Goal: Task Accomplishment & Management: Manage account settings

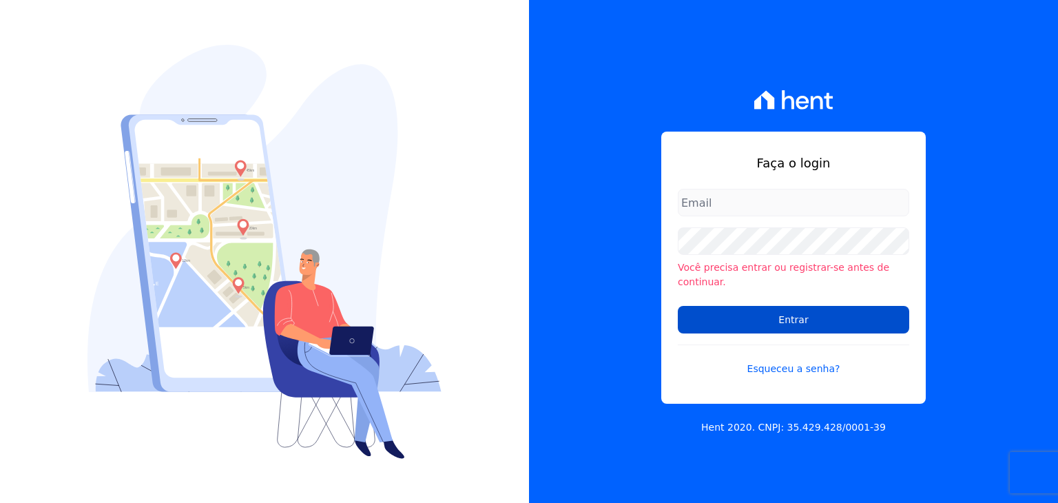
type input "administracao@vilaurbe.com.br"
click at [788, 315] on input "Entrar" at bounding box center [792, 320] width 231 height 28
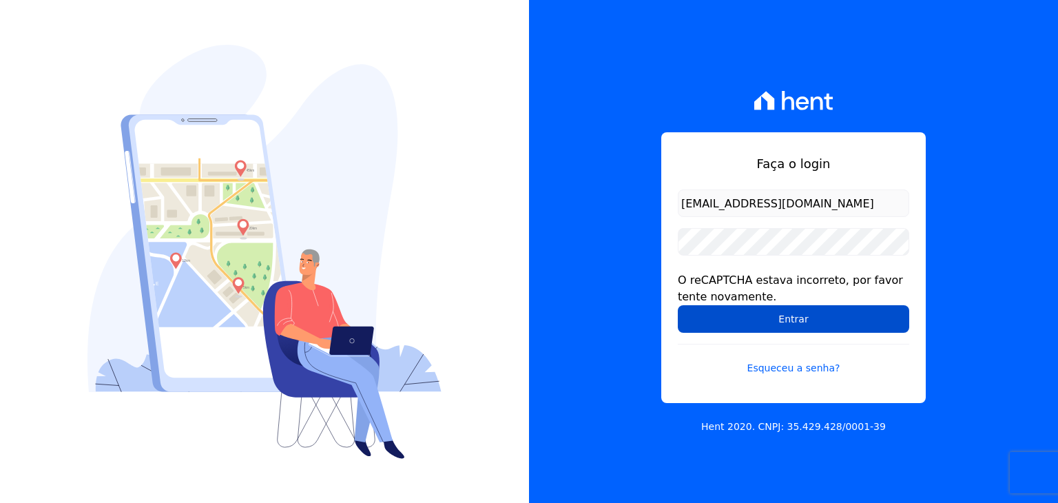
drag, startPoint x: 0, startPoint y: 0, endPoint x: 788, endPoint y: 315, distance: 848.1
click at [788, 315] on input "Entrar" at bounding box center [792, 319] width 231 height 28
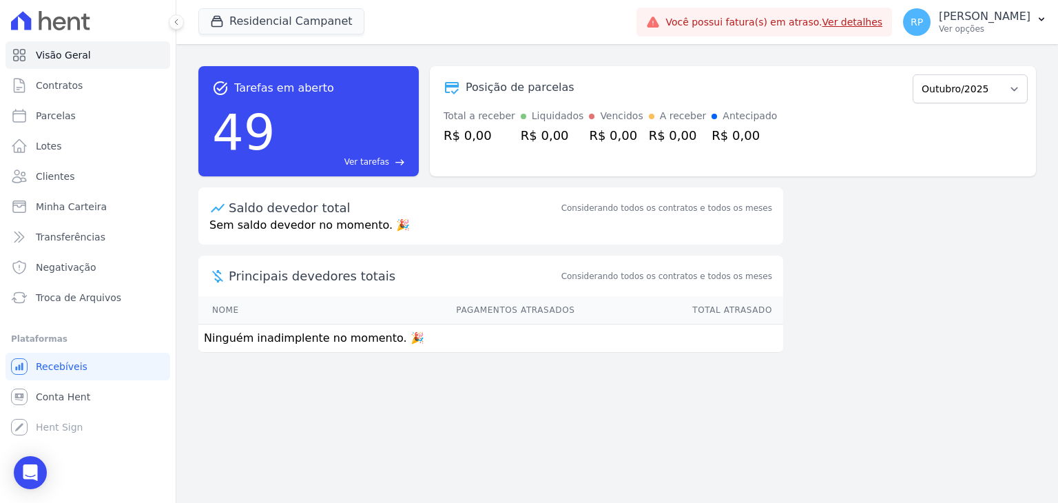
click at [878, 23] on link "Ver detalhes" at bounding box center [852, 22] width 61 height 11
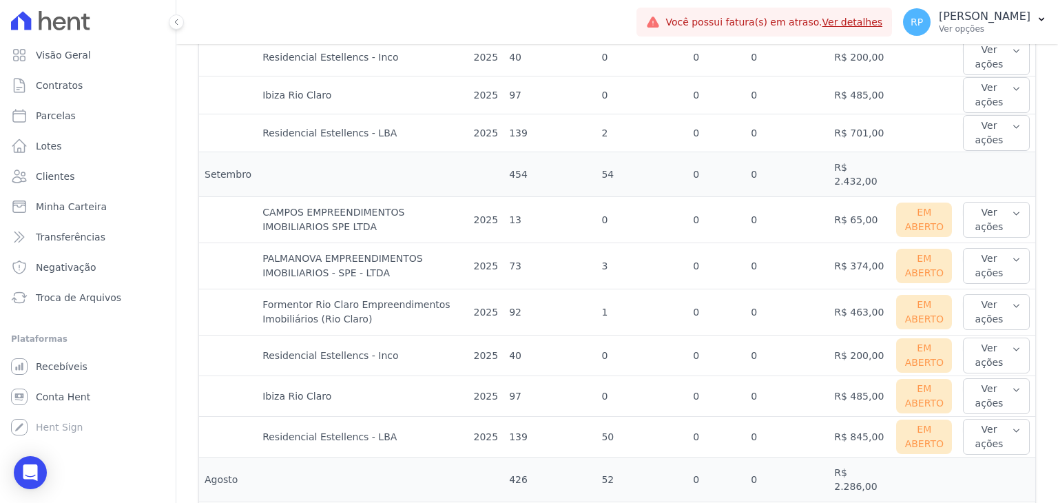
scroll to position [688, 0]
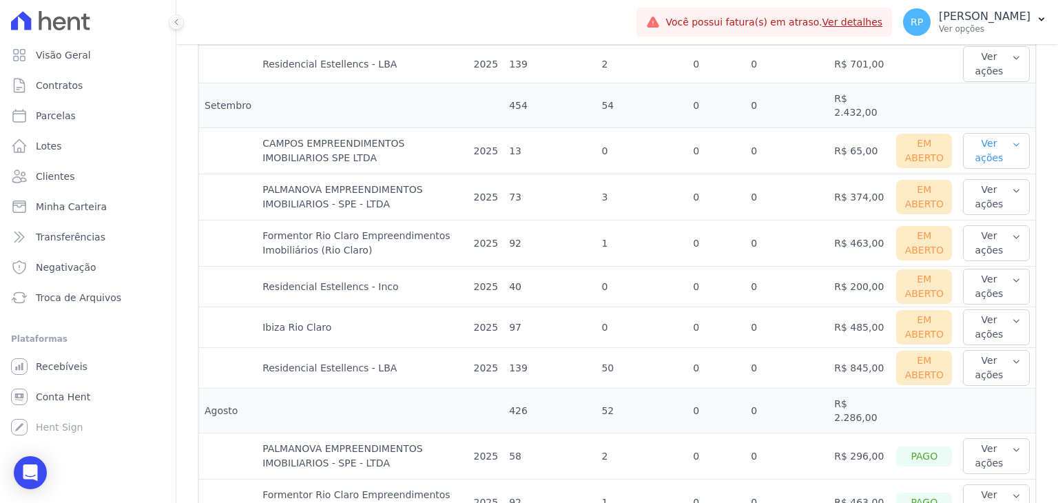
click at [1011, 139] on icon "button" at bounding box center [1015, 144] width 9 height 11
click at [989, 189] on link "Ver boleto" at bounding box center [1019, 196] width 102 height 14
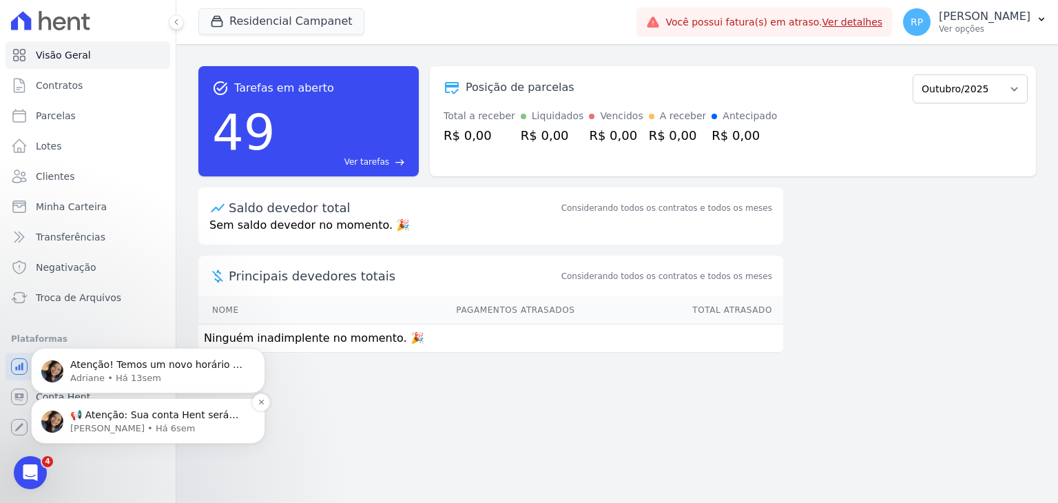
click at [121, 427] on p "Adriane • Há 6sem" at bounding box center [159, 428] width 178 height 12
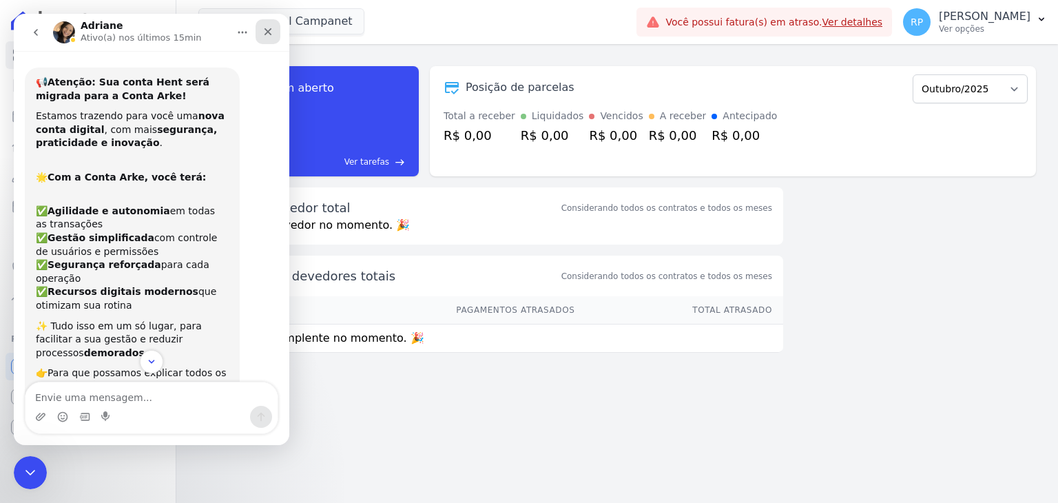
click at [273, 30] on div "Fechar" at bounding box center [267, 31] width 25 height 25
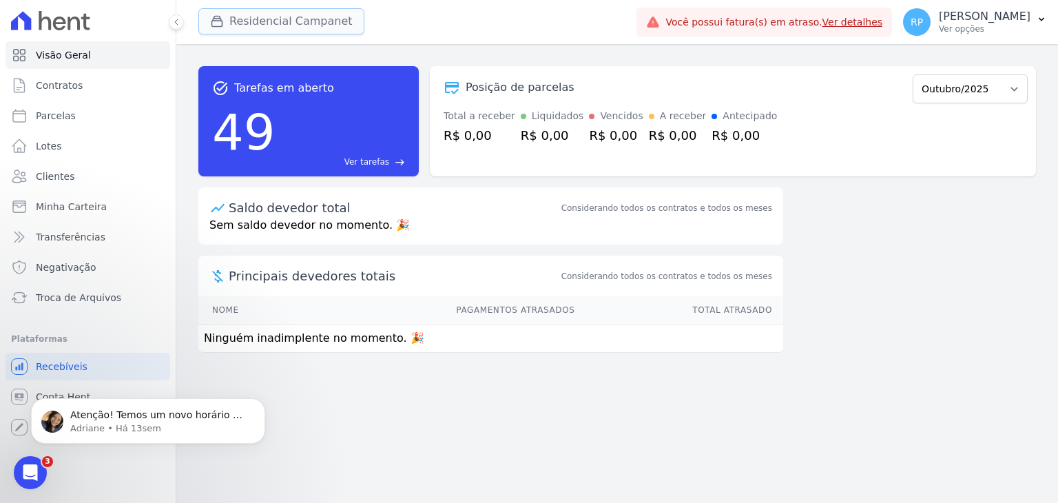
click at [306, 27] on button "Residencial Campanet" at bounding box center [281, 21] width 166 height 26
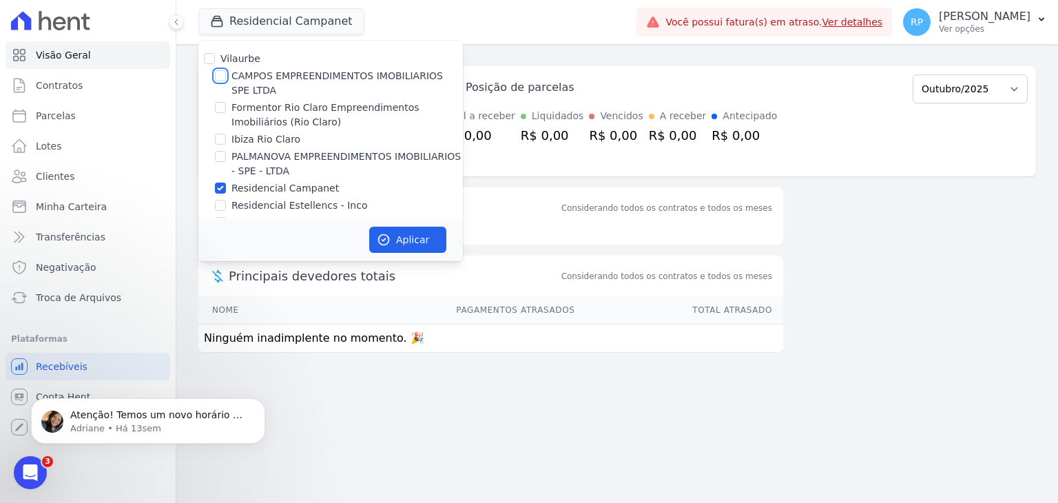
click at [220, 74] on input "CAMPOS EMPREENDIMENTOS IMOBILIARIOS SPE LTDA" at bounding box center [220, 75] width 11 height 11
checkbox input "true"
click at [221, 187] on input "Residencial Campanet" at bounding box center [220, 187] width 11 height 11
checkbox input "false"
click at [415, 246] on button "Aplicar" at bounding box center [407, 240] width 77 height 26
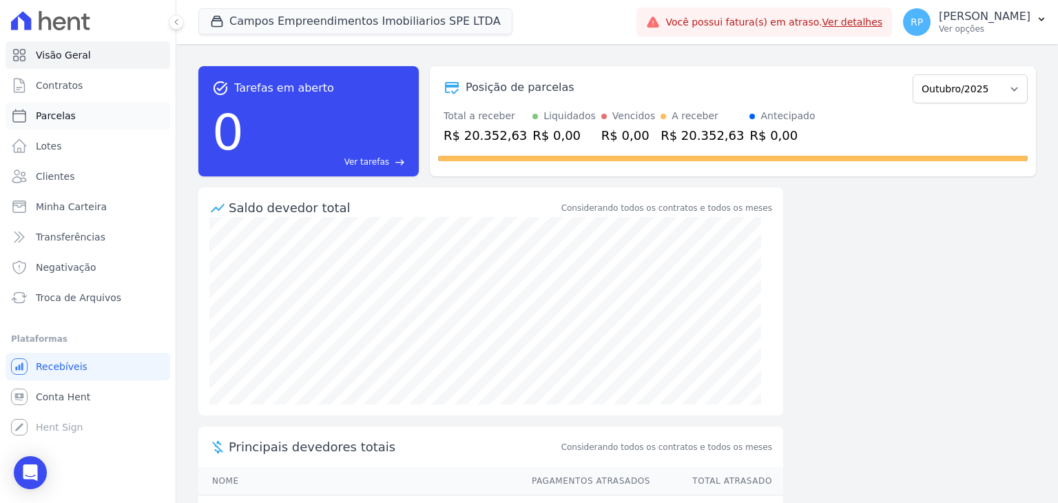
click at [50, 118] on span "Parcelas" at bounding box center [56, 116] width 40 height 14
select select
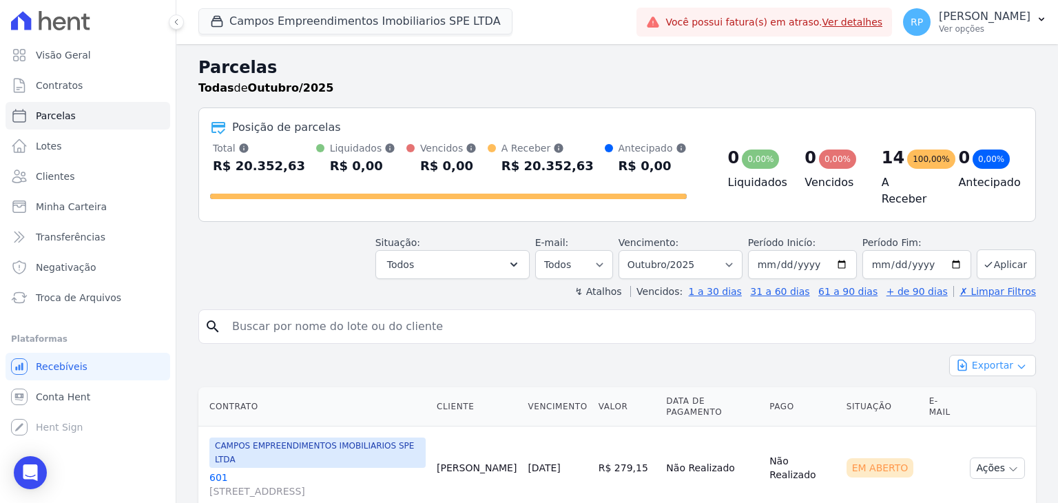
click at [1018, 365] on icon "button" at bounding box center [1021, 366] width 6 height 3
click at [976, 395] on span "Exportar PDF" at bounding box center [991, 398] width 72 height 14
click at [990, 393] on div "Exportar PDF" at bounding box center [992, 398] width 87 height 23
click at [986, 416] on span "Exportar CSV" at bounding box center [990, 421] width 73 height 14
click at [319, 15] on button "Campos Empreendimentos Imobiliarios SPE LTDA" at bounding box center [355, 21] width 314 height 26
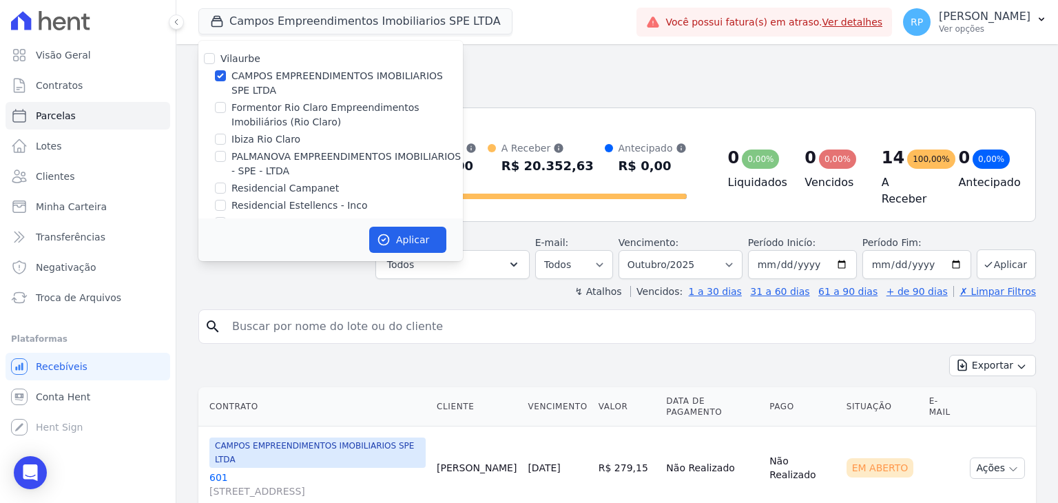
click at [233, 111] on label "Formentor Rio Claro Empreendimentos Imobiliários (Rio Claro)" at bounding box center [346, 115] width 231 height 29
click at [226, 111] on input "Formentor Rio Claro Empreendimentos Imobiliários (Rio Claro)" at bounding box center [220, 107] width 11 height 11
checkbox input "true"
click at [222, 75] on input "CAMPOS EMPREENDIMENTOS IMOBILIARIOS SPE LTDA" at bounding box center [220, 75] width 11 height 11
checkbox input "false"
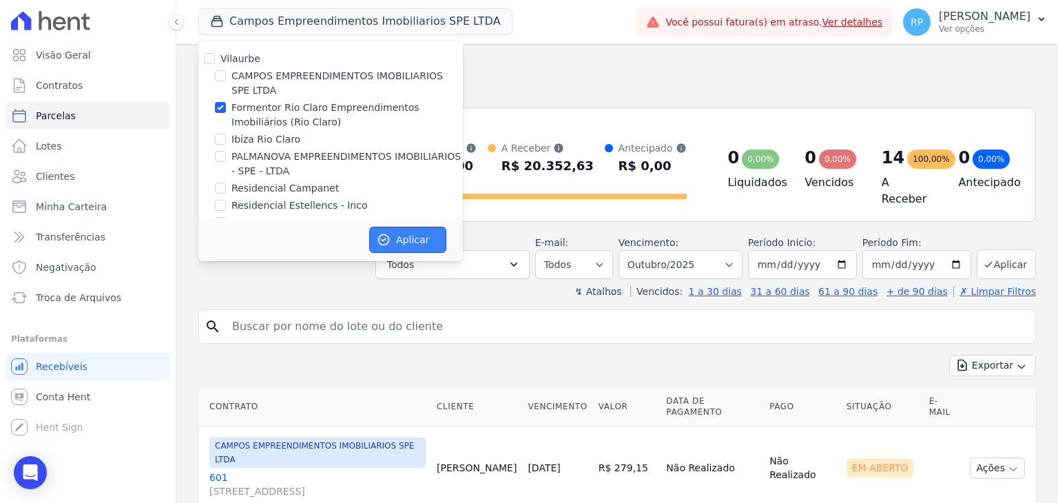
click at [404, 237] on button "Aplicar" at bounding box center [407, 240] width 77 height 26
select select
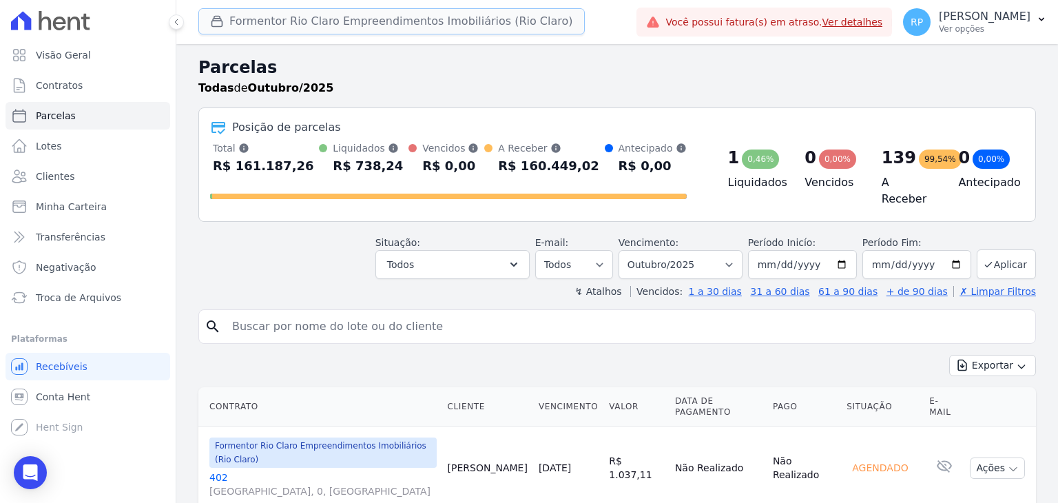
click at [294, 23] on button "Formentor Rio Claro Empreendimentos Imobiliários (Rio Claro)" at bounding box center [391, 21] width 386 height 26
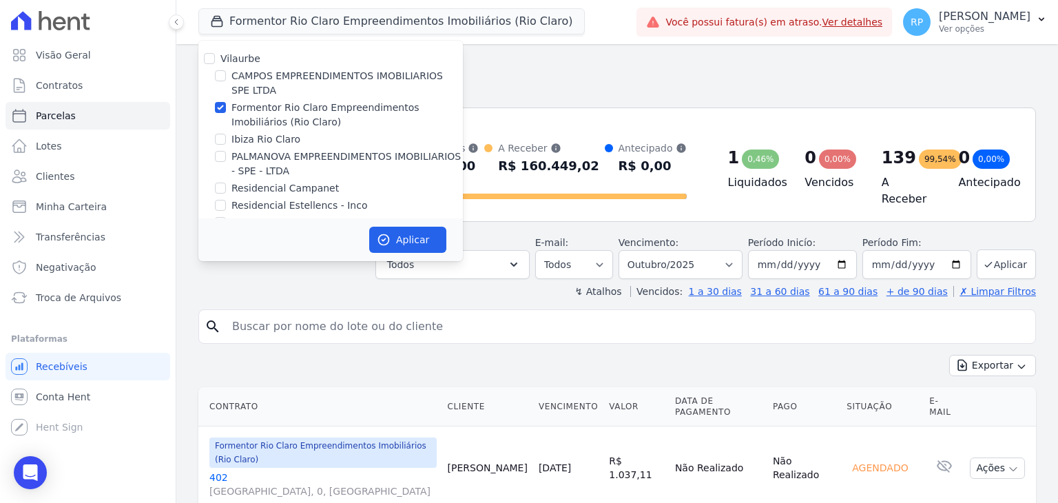
click at [231, 75] on label "CAMPOS EMPREENDIMENTOS IMOBILIARIOS SPE LTDA" at bounding box center [346, 83] width 231 height 29
click at [226, 75] on input "CAMPOS EMPREENDIMENTOS IMOBILIARIOS SPE LTDA" at bounding box center [220, 75] width 11 height 11
checkbox input "true"
click at [219, 110] on input "Formentor Rio Claro Empreendimentos Imobiliários (Rio Claro)" at bounding box center [220, 107] width 11 height 11
checkbox input "false"
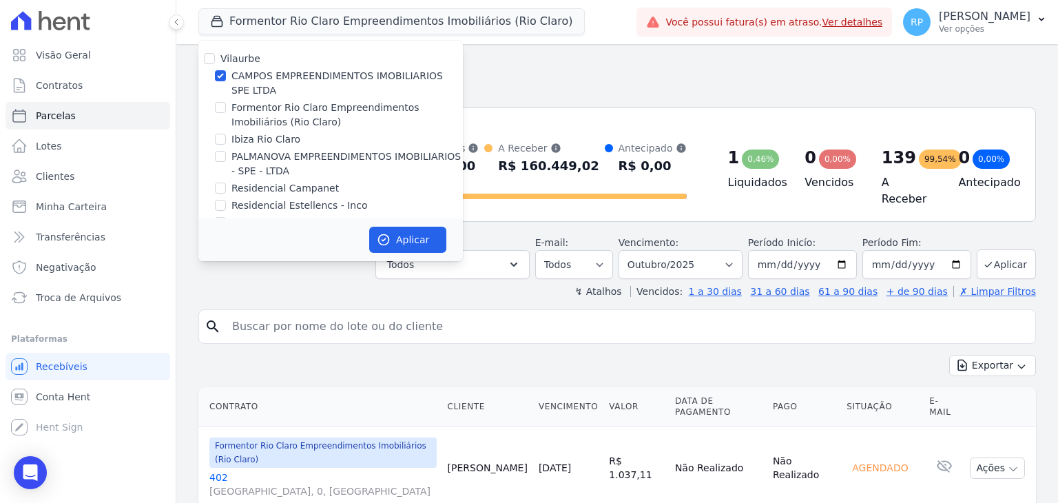
click at [570, 355] on div "Exportar Exportar PDF Exportar CSV" at bounding box center [616, 371] width 837 height 32
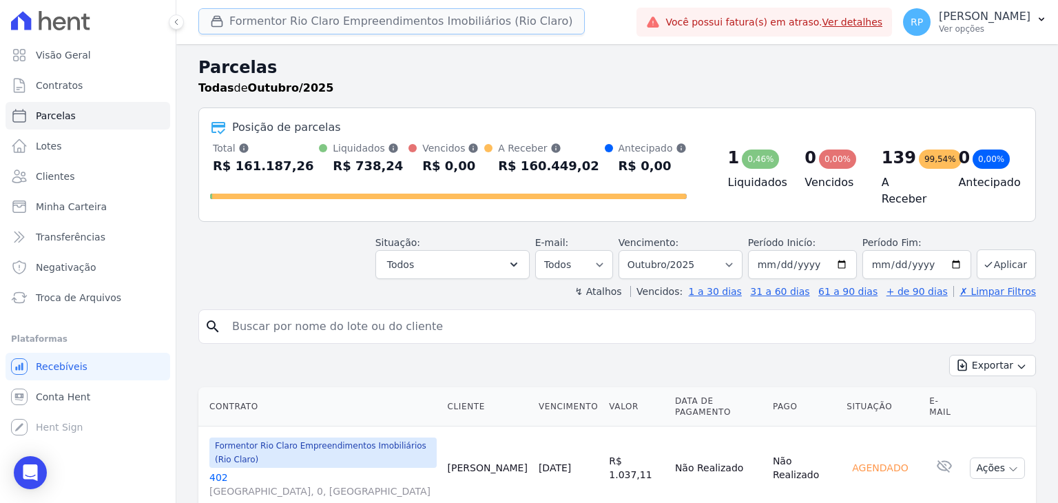
click at [343, 25] on button "Formentor Rio Claro Empreendimentos Imobiliários (Rio Claro)" at bounding box center [391, 21] width 386 height 26
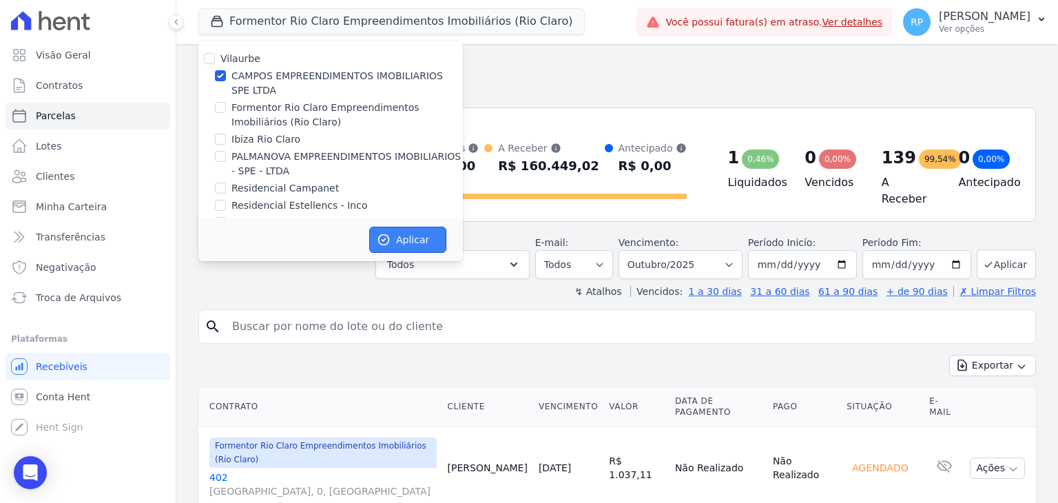
click at [399, 240] on button "Aplicar" at bounding box center [407, 240] width 77 height 26
select select
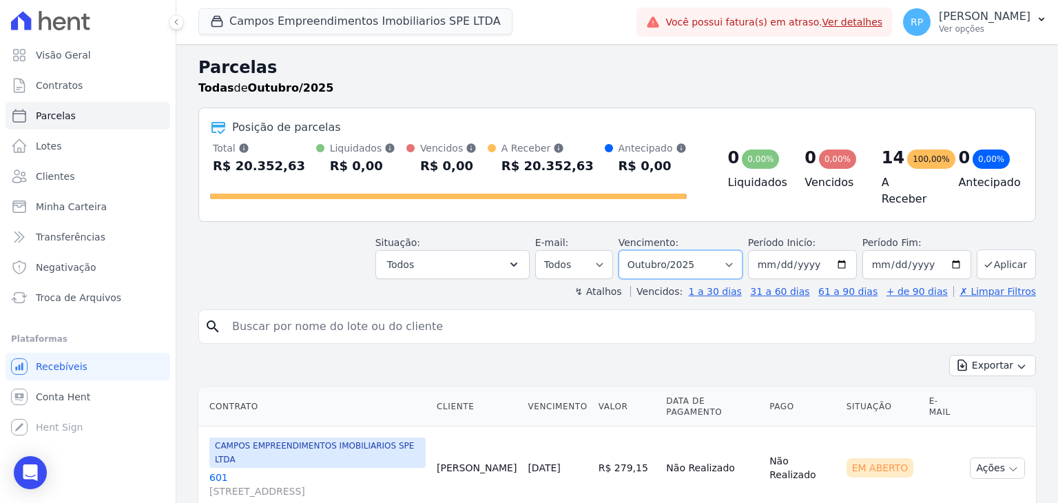
click at [734, 262] on select "Filtrar por período ──────── Todos os meses Abril/2025 Maio/2025 Junho/2025 Jul…" at bounding box center [680, 264] width 124 height 29
select select "09/2025"
click at [629, 250] on select "Filtrar por período ──────── Todos os meses Abril/2025 Maio/2025 Junho/2025 Jul…" at bounding box center [680, 264] width 124 height 29
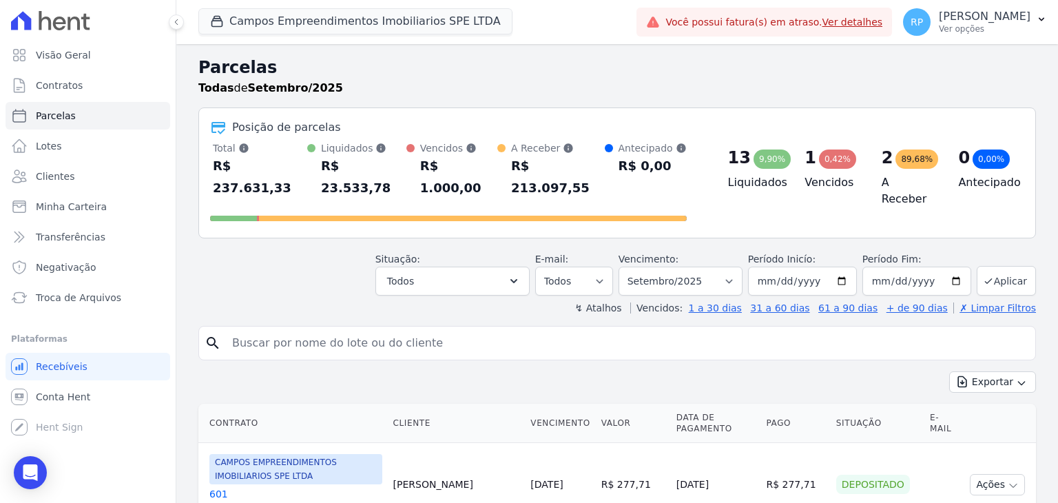
select select
click at [982, 371] on button "Exportar" at bounding box center [992, 381] width 87 height 21
click at [980, 408] on span "Exportar PDF" at bounding box center [991, 415] width 72 height 14
click at [989, 403] on div "Exportar PDF" at bounding box center [992, 414] width 87 height 23
click at [1016, 377] on icon "button" at bounding box center [1021, 382] width 11 height 11
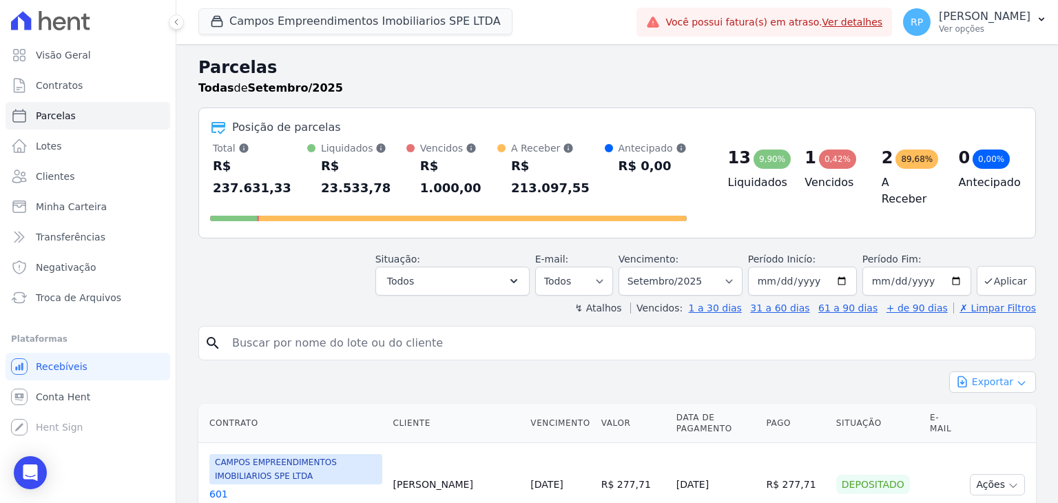
click at [1016, 377] on icon "button" at bounding box center [1021, 382] width 11 height 11
click at [982, 403] on div "Exportar PDF" at bounding box center [992, 414] width 87 height 23
click at [978, 431] on span "Exportar CSV" at bounding box center [990, 438] width 73 height 14
click at [977, 408] on span "Exportar PDF" at bounding box center [991, 415] width 72 height 14
click at [325, 19] on button "Campos Empreendimentos Imobiliarios SPE LTDA" at bounding box center [355, 21] width 314 height 26
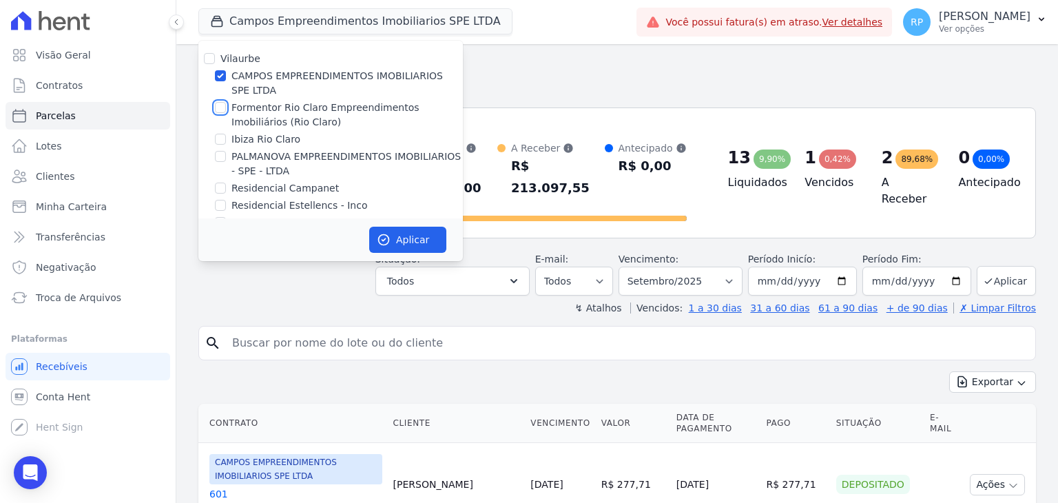
click at [218, 104] on input "Formentor Rio Claro Empreendimentos Imobiliários (Rio Claro)" at bounding box center [220, 107] width 11 height 11
checkbox input "true"
click at [217, 75] on input "CAMPOS EMPREENDIMENTOS IMOBILIARIOS SPE LTDA" at bounding box center [220, 75] width 11 height 11
checkbox input "false"
click at [403, 238] on button "Aplicar" at bounding box center [407, 240] width 77 height 26
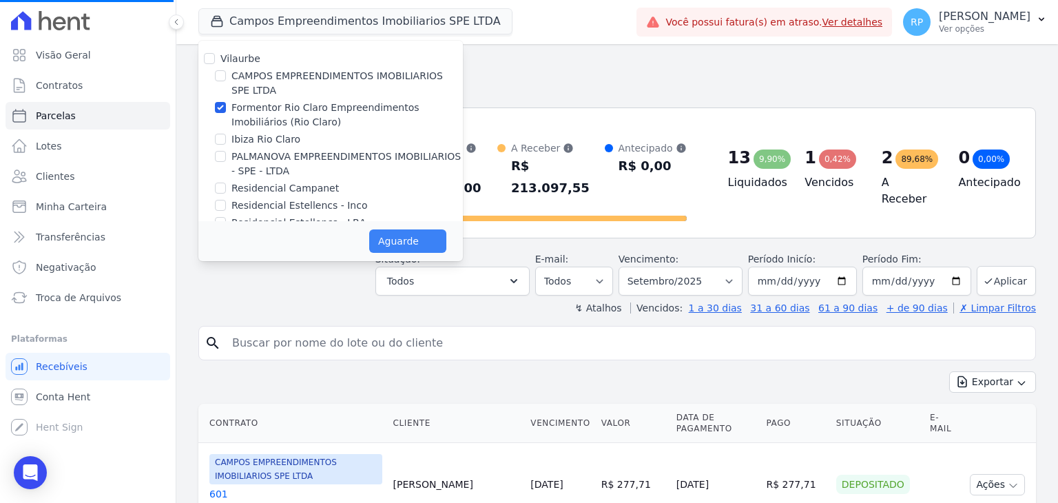
select select
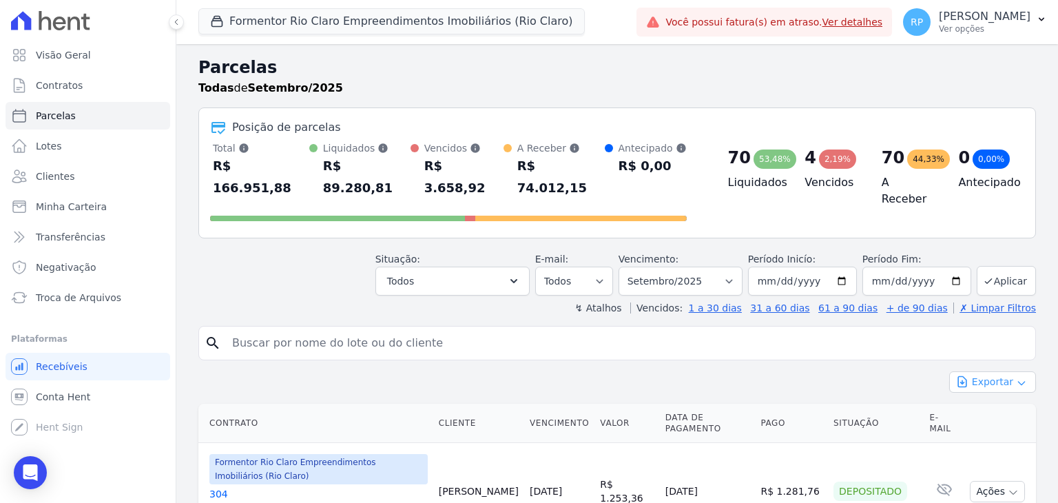
click at [980, 371] on button "Exportar" at bounding box center [992, 381] width 87 height 21
click at [979, 408] on span "Exportar PDF" at bounding box center [991, 415] width 72 height 14
click at [997, 431] on span "Exportar CSV" at bounding box center [990, 438] width 73 height 14
click at [319, 25] on button "Formentor Rio Claro Empreendimentos Imobiliários (Rio Claro)" at bounding box center [391, 21] width 386 height 26
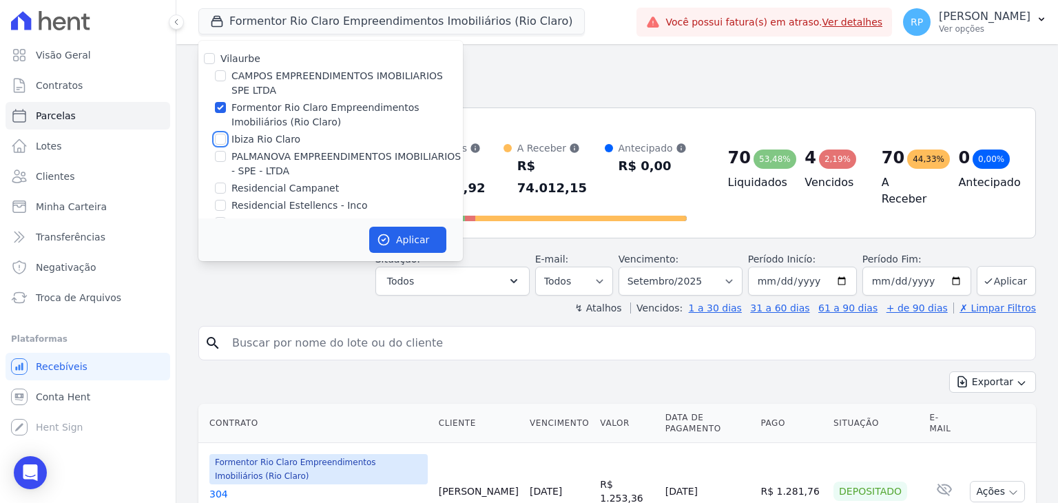
click at [222, 140] on input "Ibiza Rio Claro" at bounding box center [220, 139] width 11 height 11
checkbox input "true"
click at [218, 108] on input "Formentor Rio Claro Empreendimentos Imobiliários (Rio Claro)" at bounding box center [220, 107] width 11 height 11
checkbox input "false"
click at [400, 243] on button "Aplicar" at bounding box center [407, 240] width 77 height 26
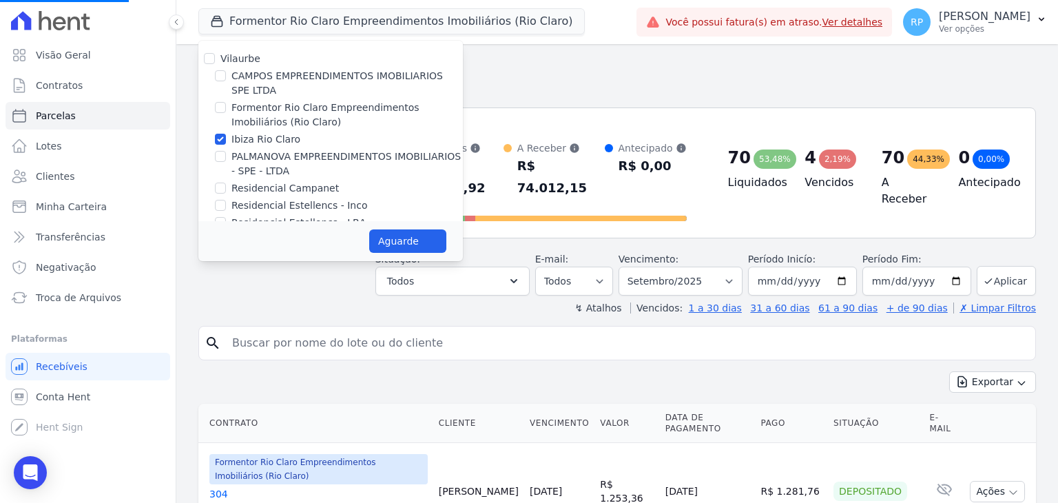
select select
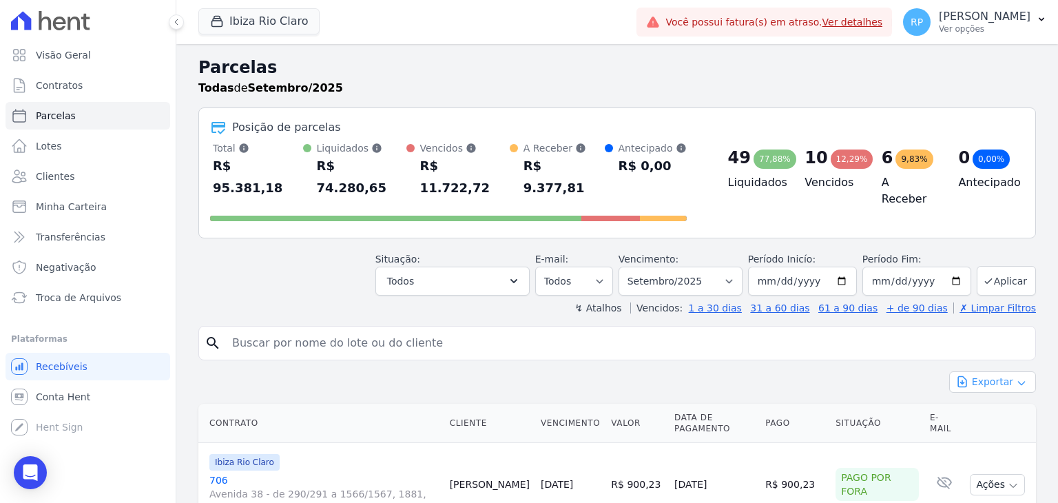
click at [989, 371] on button "Exportar" at bounding box center [992, 381] width 87 height 21
click at [980, 408] on span "Exportar PDF" at bounding box center [991, 415] width 72 height 14
click at [982, 403] on div "Exportar PDF" at bounding box center [992, 414] width 87 height 23
click at [978, 431] on span "Exportar CSV" at bounding box center [990, 438] width 73 height 14
click at [980, 408] on span "Exportar PDF" at bounding box center [991, 415] width 72 height 14
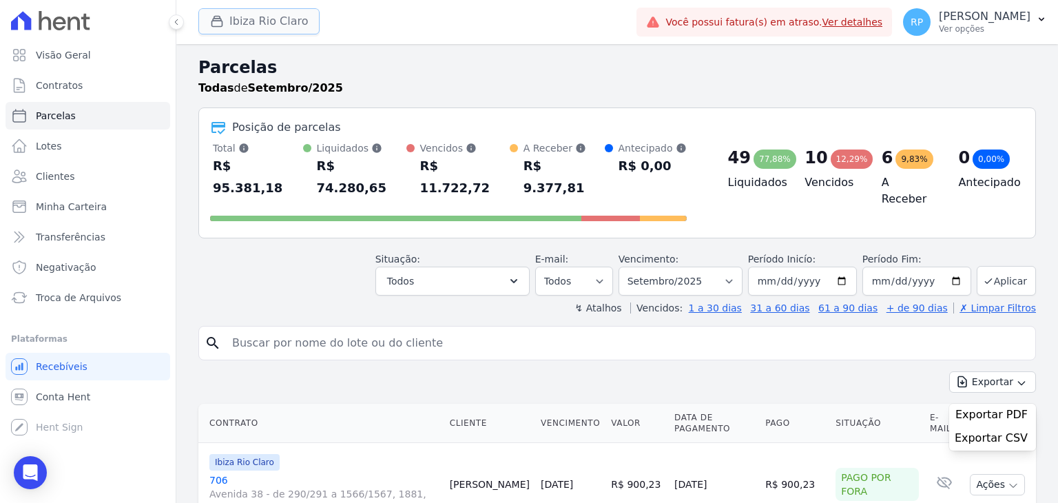
click at [248, 19] on button "Ibiza Rio Claro" at bounding box center [258, 21] width 121 height 26
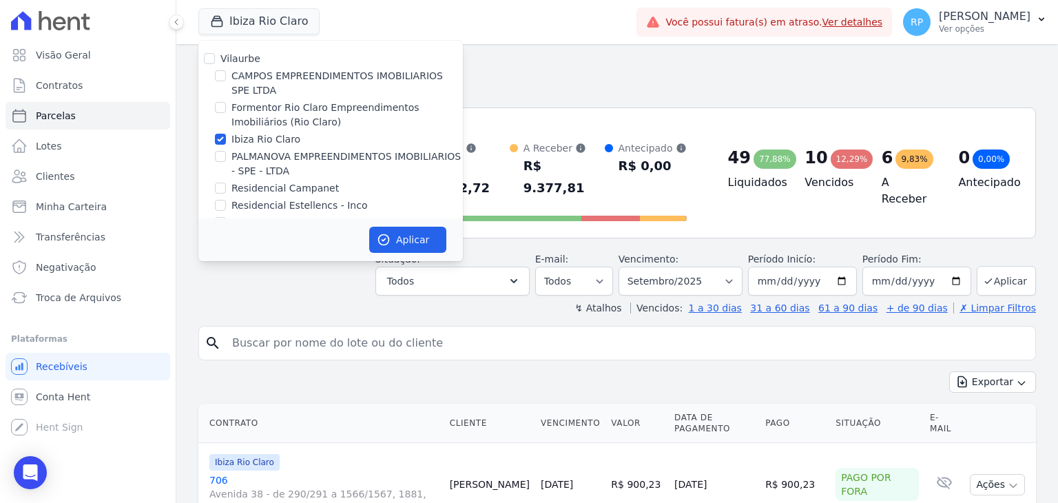
click at [231, 141] on label "Ibiza Rio Claro" at bounding box center [265, 139] width 69 height 14
click at [226, 141] on input "Ibiza Rio Claro" at bounding box center [220, 139] width 11 height 11
checkbox input "false"
click at [224, 157] on input "PALMANOVA EMPREENDIMENTOS IMOBILIARIOS - SPE - LTDA" at bounding box center [220, 156] width 11 height 11
checkbox input "true"
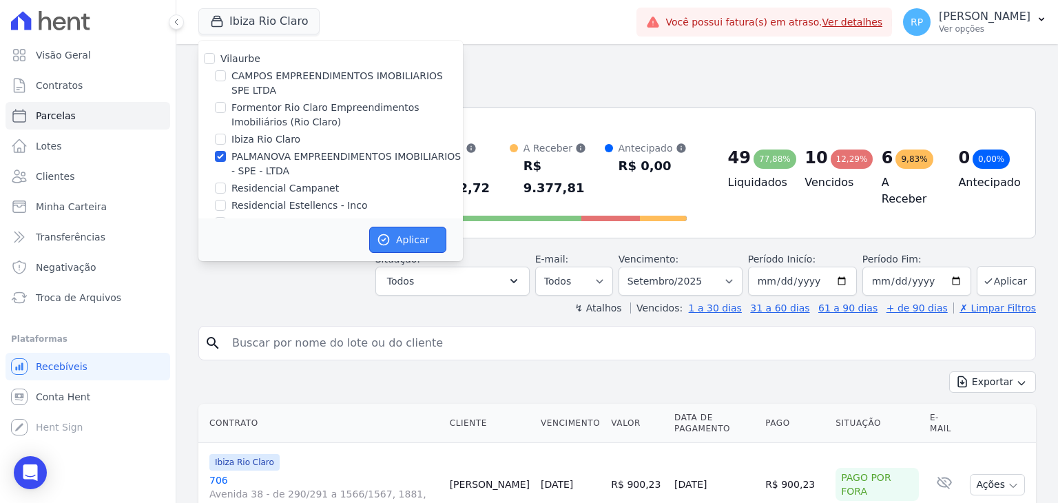
click at [413, 238] on button "Aplicar" at bounding box center [407, 240] width 77 height 26
select select
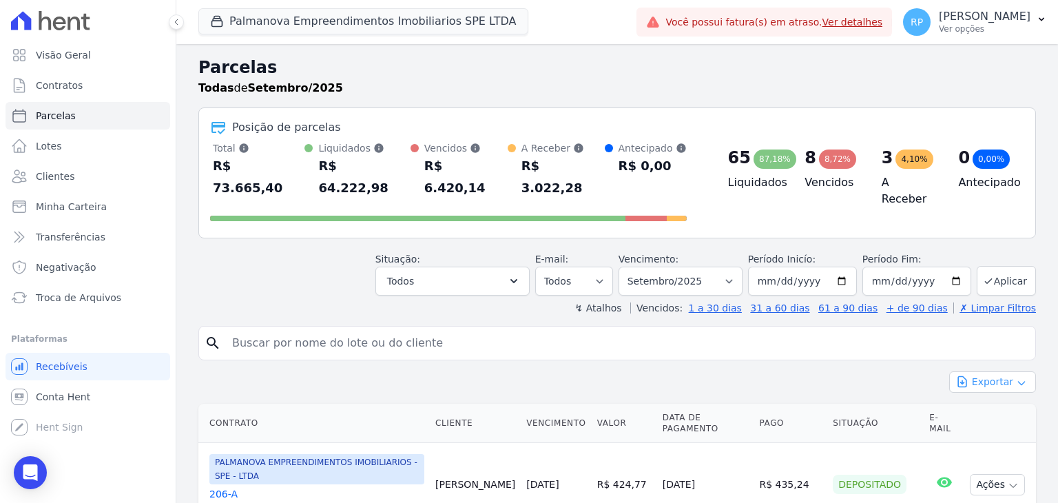
click at [989, 371] on button "Exportar" at bounding box center [992, 381] width 87 height 21
click at [971, 408] on span "Exportar PDF" at bounding box center [991, 415] width 72 height 14
click at [991, 431] on span "Exportar CSV" at bounding box center [990, 438] width 73 height 14
click at [270, 28] on button "Palmanova Empreendimentos Imobiliarios SPE LTDA" at bounding box center [363, 21] width 330 height 26
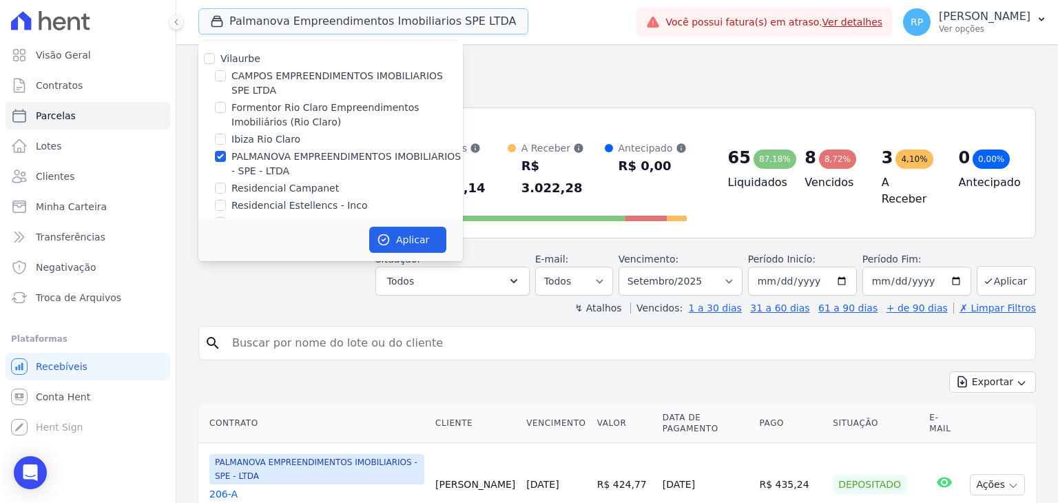
scroll to position [22, 0]
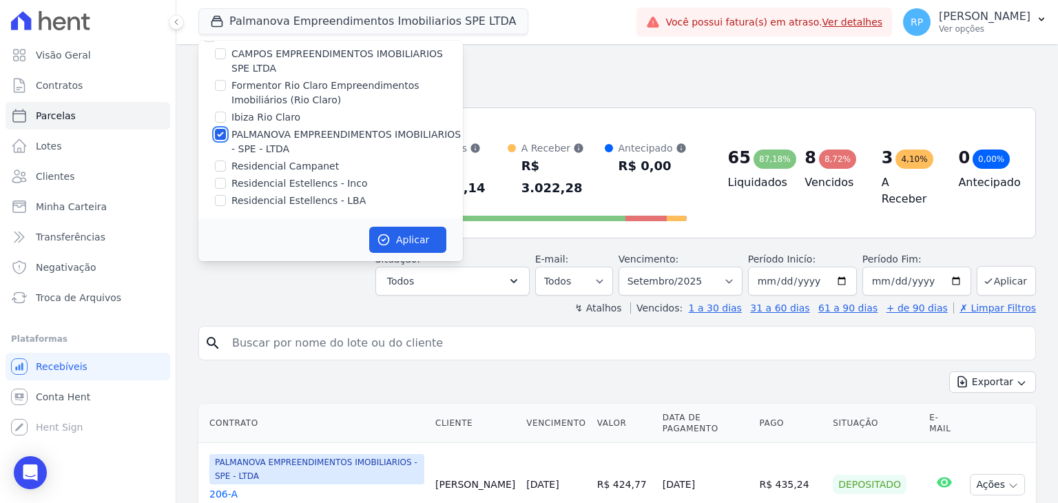
click at [222, 132] on input "PALMANOVA EMPREENDIMENTOS IMOBILIARIOS - SPE - LTDA" at bounding box center [220, 134] width 11 height 11
checkbox input "false"
click at [220, 165] on input "Residencial Campanet" at bounding box center [220, 165] width 11 height 11
checkbox input "true"
click at [416, 244] on button "Aplicar" at bounding box center [407, 240] width 77 height 26
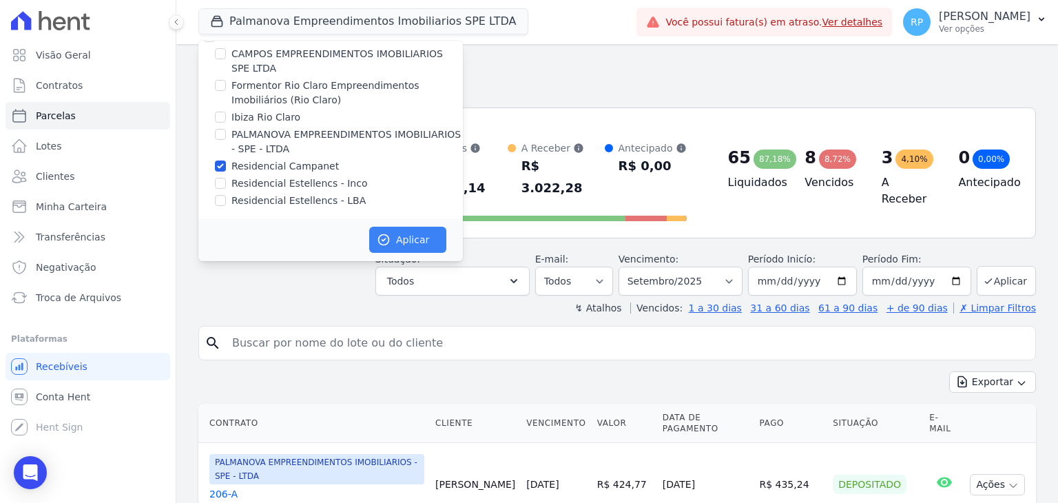
scroll to position [19, 0]
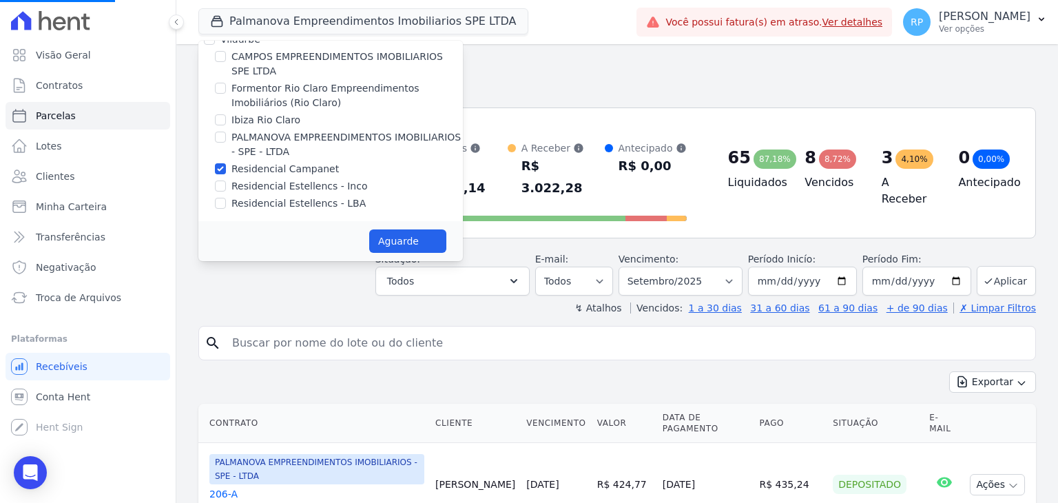
select select
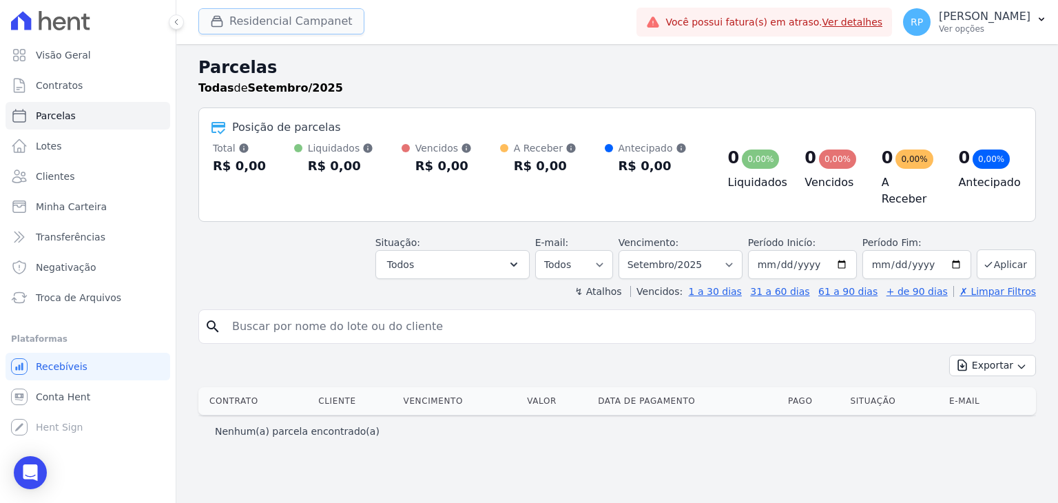
click at [269, 26] on button "Residencial Campanet" at bounding box center [281, 21] width 166 height 26
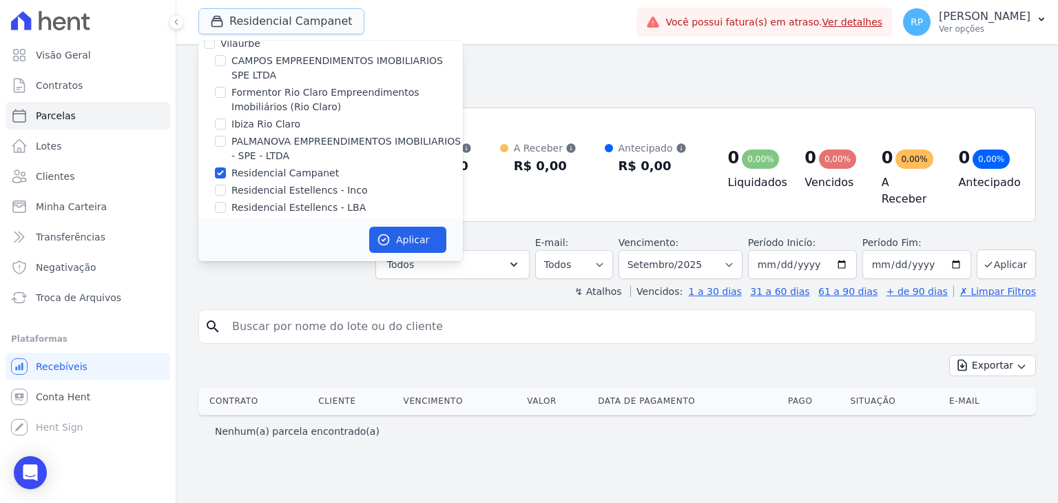
scroll to position [22, 0]
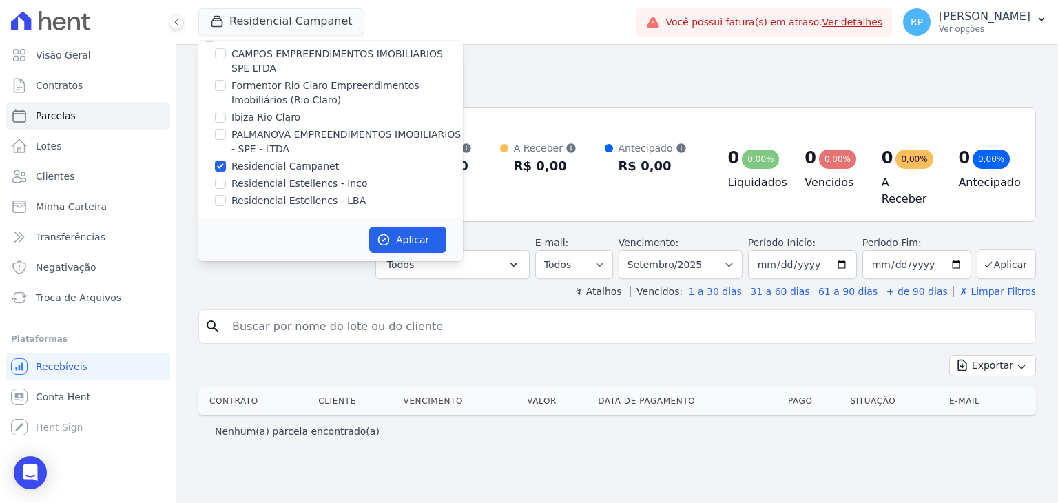
click at [257, 167] on label "Residencial Campanet" at bounding box center [284, 166] width 107 height 14
click at [226, 167] on input "Residencial Campanet" at bounding box center [220, 165] width 11 height 11
checkbox input "false"
click at [234, 200] on label "Residencial Estellencs - LBA" at bounding box center [298, 200] width 134 height 14
click at [226, 200] on input "Residencial Estellencs - LBA" at bounding box center [220, 200] width 11 height 11
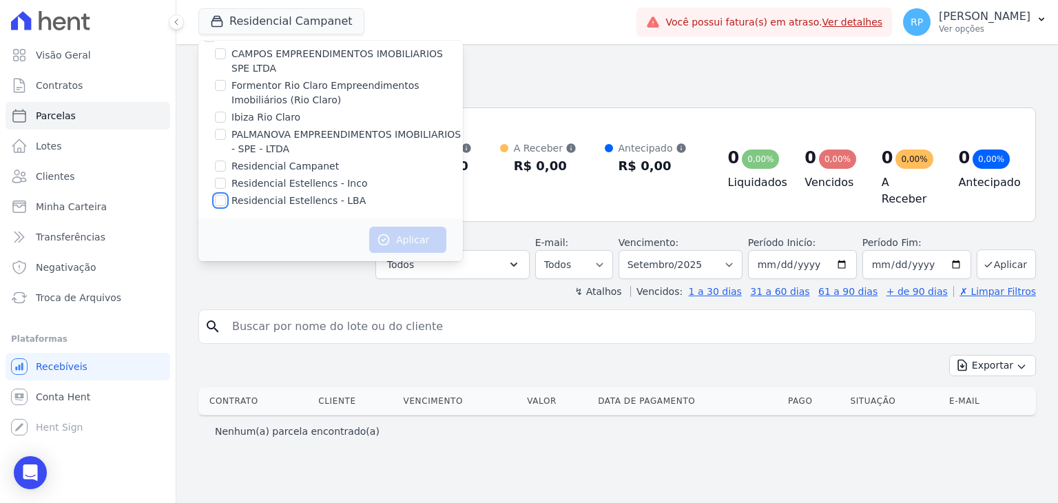
checkbox input "true"
click at [409, 239] on button "Aplicar" at bounding box center [407, 240] width 77 height 26
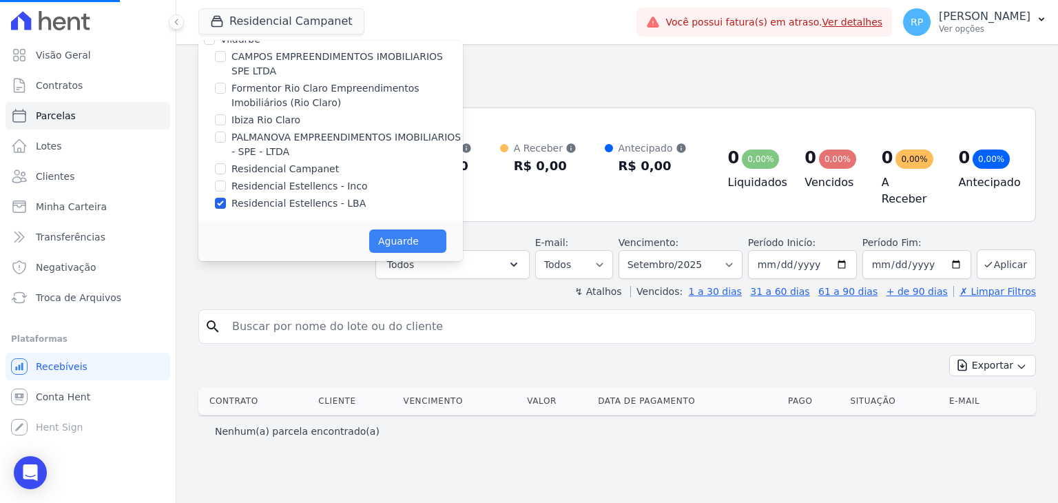
select select
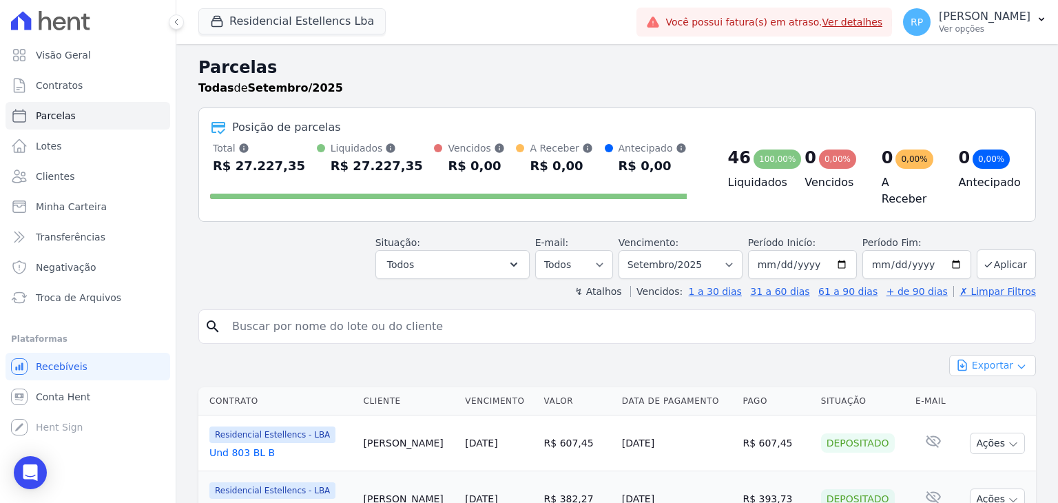
click at [986, 364] on button "Exportar" at bounding box center [992, 365] width 87 height 21
click at [971, 396] on span "Exportar PDF" at bounding box center [991, 398] width 72 height 14
click at [989, 415] on span "Exportar CSV" at bounding box center [990, 421] width 73 height 14
